Goal: Transaction & Acquisition: Subscribe to service/newsletter

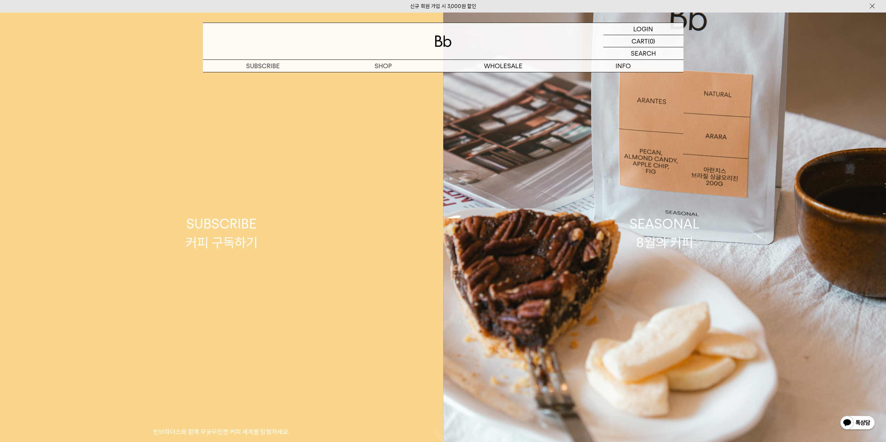
click at [204, 229] on div "SUBSCRIBE 커피 구독하기" at bounding box center [221, 233] width 72 height 37
click at [203, 227] on div "SUBSCRIBE 커피 구독하기" at bounding box center [221, 233] width 72 height 37
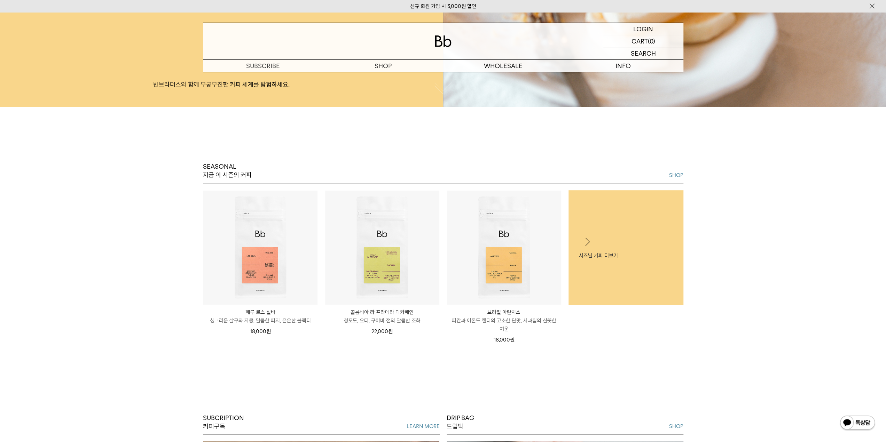
scroll to position [348, 0]
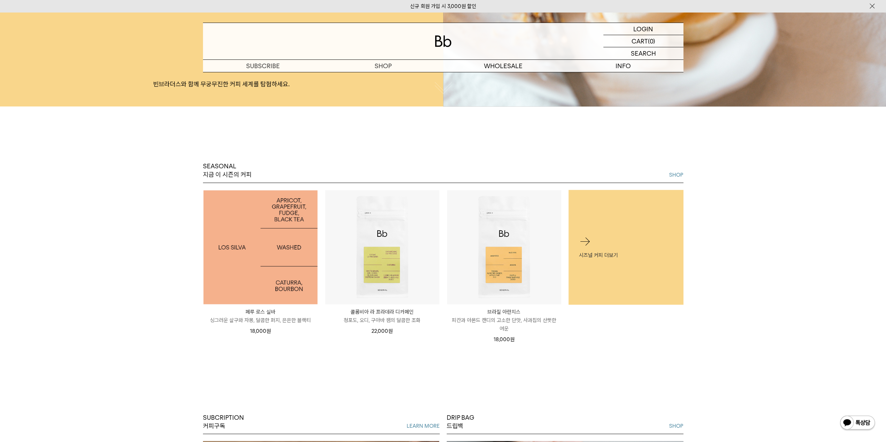
click at [309, 273] on img at bounding box center [260, 247] width 114 height 114
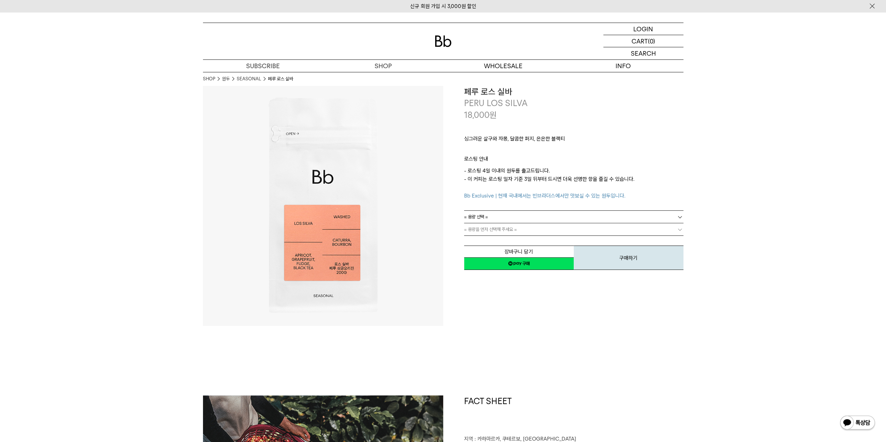
click at [543, 217] on link "= 용량 선택 =" at bounding box center [573, 217] width 219 height 12
click at [541, 228] on li "200g" at bounding box center [577, 229] width 212 height 13
click at [541, 230] on link "= 용량을 먼저 선택해 주세요 =" at bounding box center [573, 229] width 219 height 12
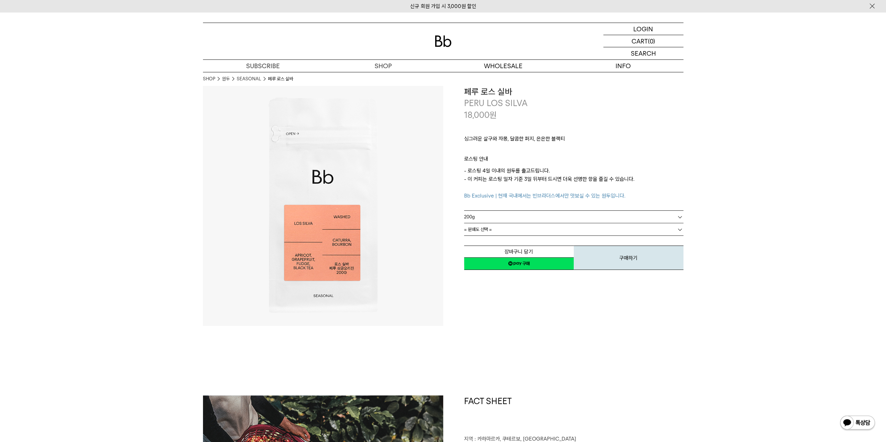
click at [523, 230] on link "= 분쇄도 선택 =" at bounding box center [573, 229] width 219 height 12
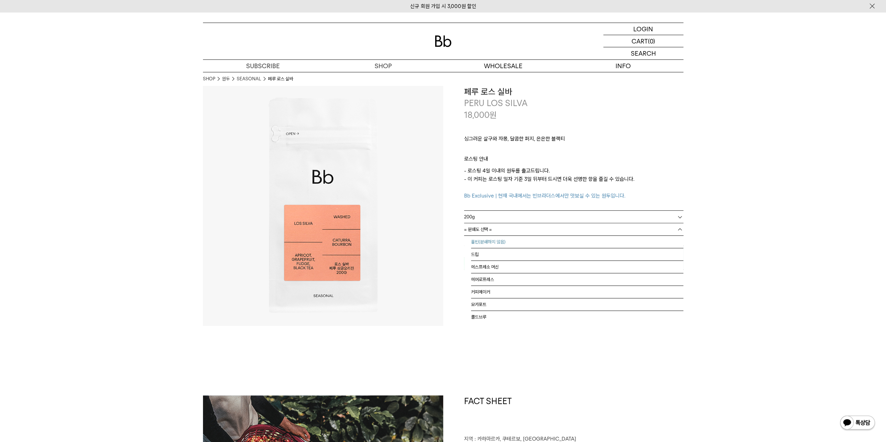
click at [511, 243] on li "홀빈(분쇄하지 않음)" at bounding box center [577, 242] width 212 height 13
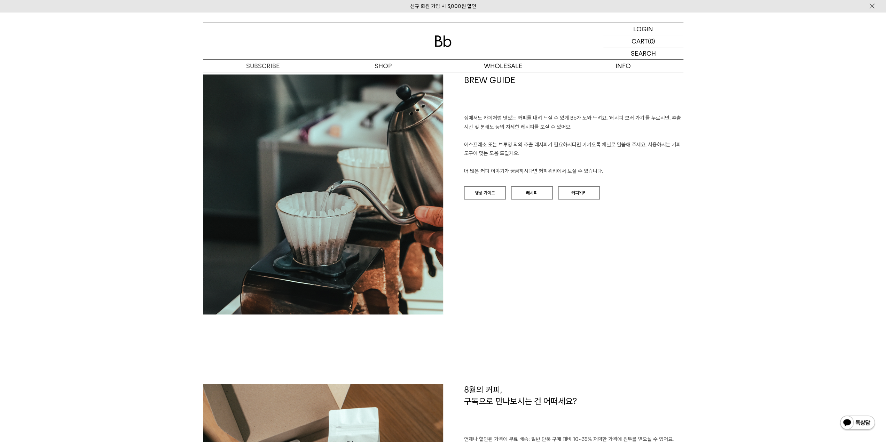
scroll to position [731, 0]
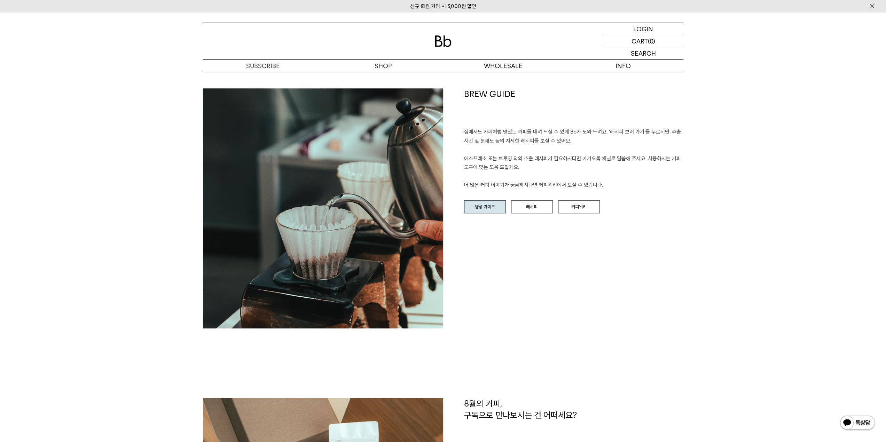
click at [473, 206] on link "영상 가이드" at bounding box center [485, 206] width 42 height 13
